Goal: Task Accomplishment & Management: Use online tool/utility

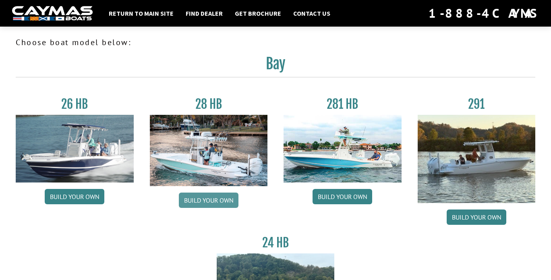
click at [214, 202] on link "Build your own" at bounding box center [209, 200] width 60 height 15
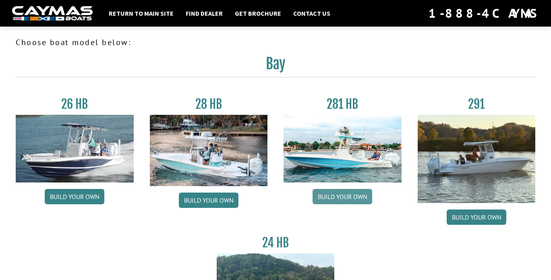
click at [348, 198] on link "Build your own" at bounding box center [343, 196] width 60 height 15
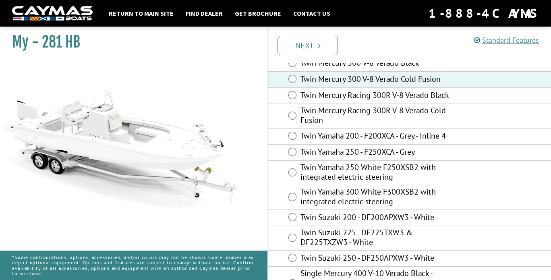
scroll to position [25, 0]
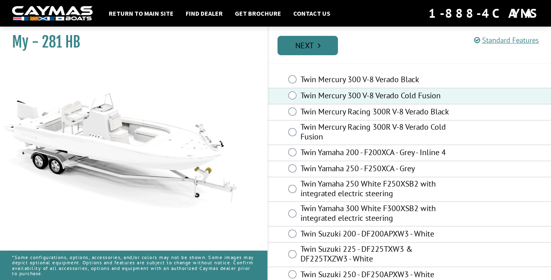
click at [296, 39] on link "Next" at bounding box center [308, 45] width 60 height 19
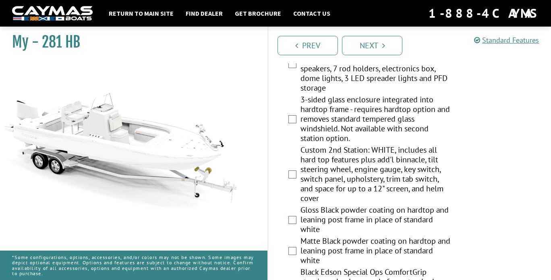
scroll to position [1128, 0]
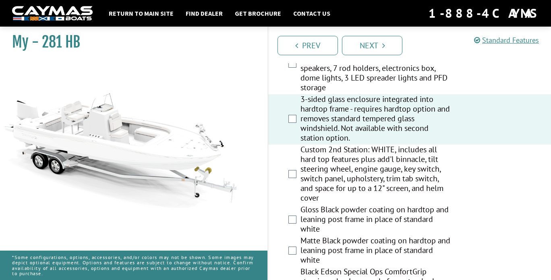
click at [371, 56] on div "Prev Next" at bounding box center [410, 45] width 284 height 37
click at [373, 50] on link "Next" at bounding box center [372, 45] width 60 height 19
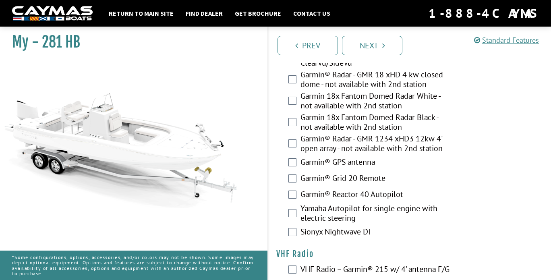
scroll to position [2748, 0]
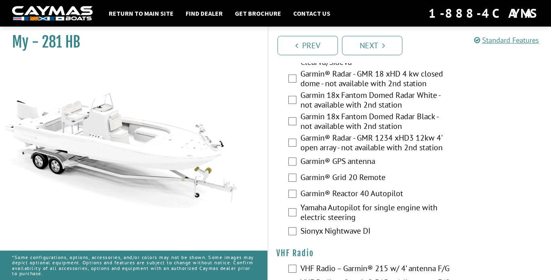
drag, startPoint x: 78, startPoint y: 41, endPoint x: 43, endPoint y: 37, distance: 35.3
click at [43, 37] on h1 "My - 281 HB" at bounding box center [129, 42] width 235 height 18
copy h1 "281 HB"
